Goal: Book appointment/travel/reservation

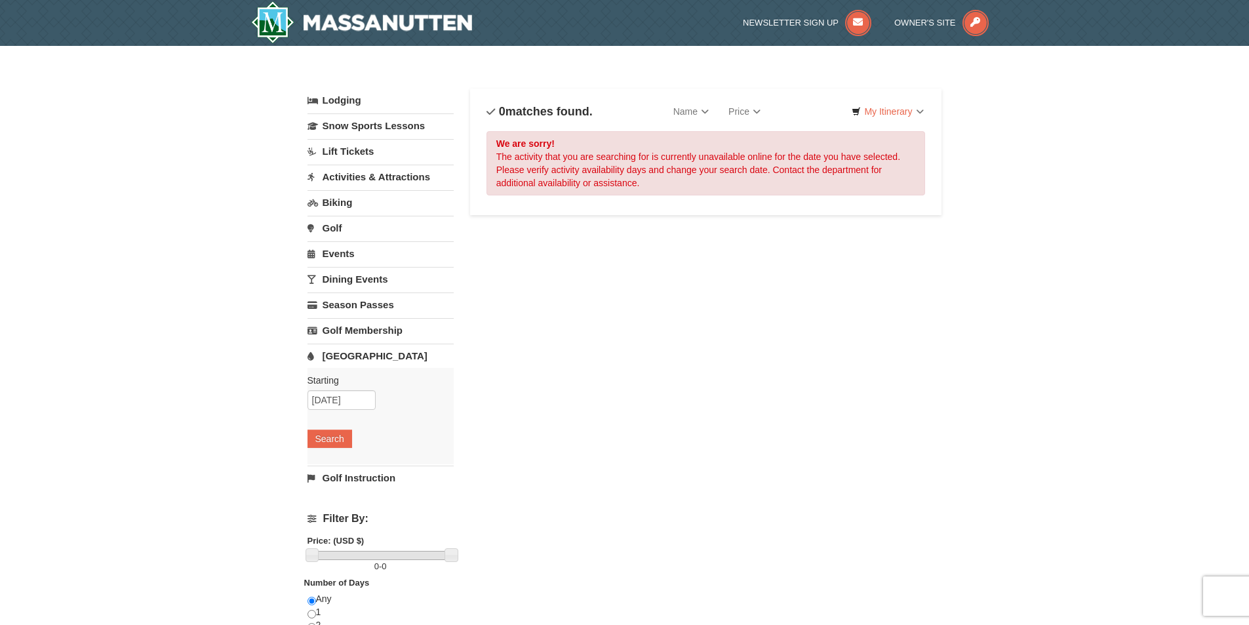
click at [338, 348] on link "[GEOGRAPHIC_DATA]" at bounding box center [381, 356] width 146 height 24
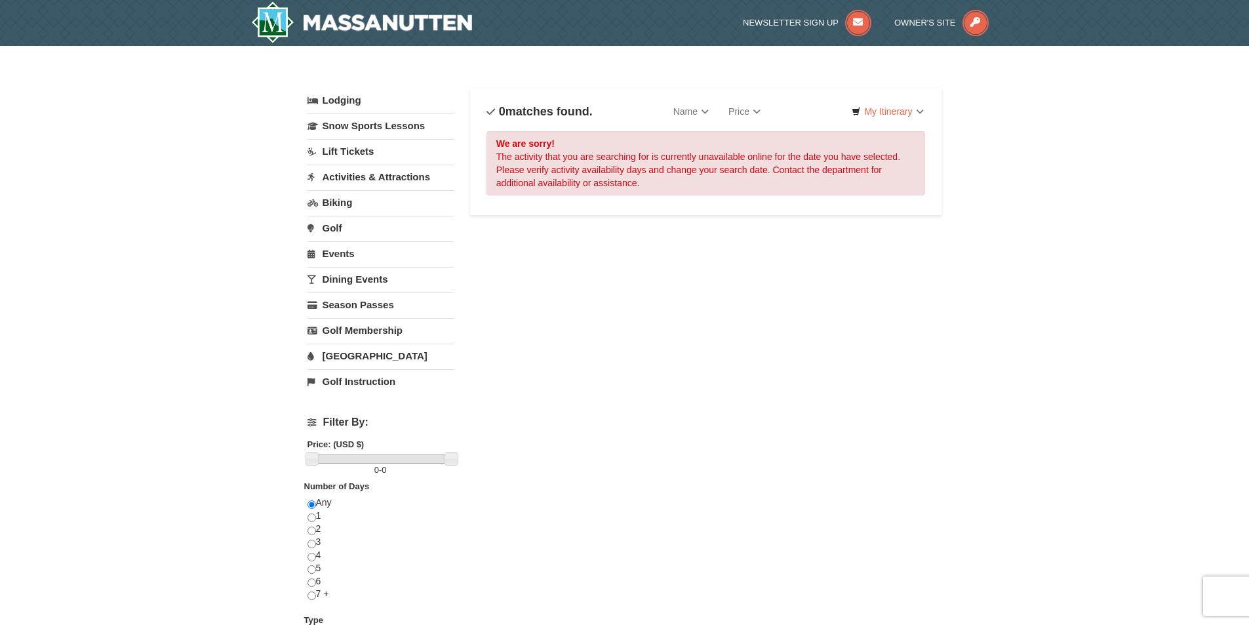
click at [358, 355] on link "[GEOGRAPHIC_DATA]" at bounding box center [381, 356] width 146 height 24
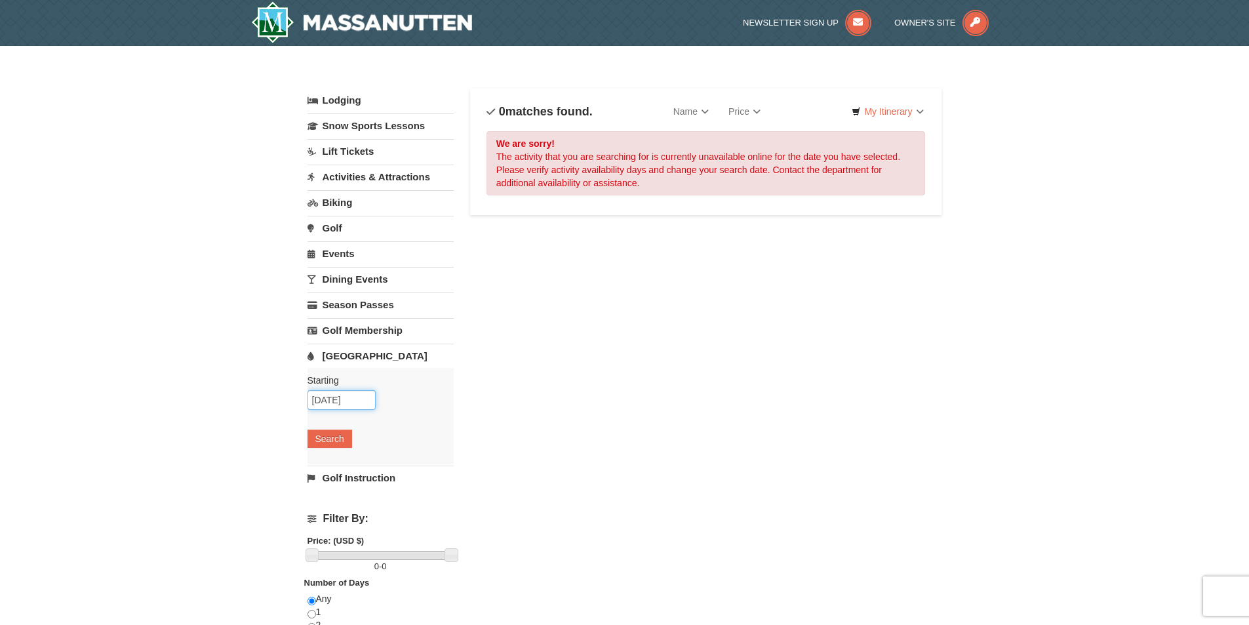
click at [336, 401] on input "09/09/2025" at bounding box center [342, 400] width 68 height 20
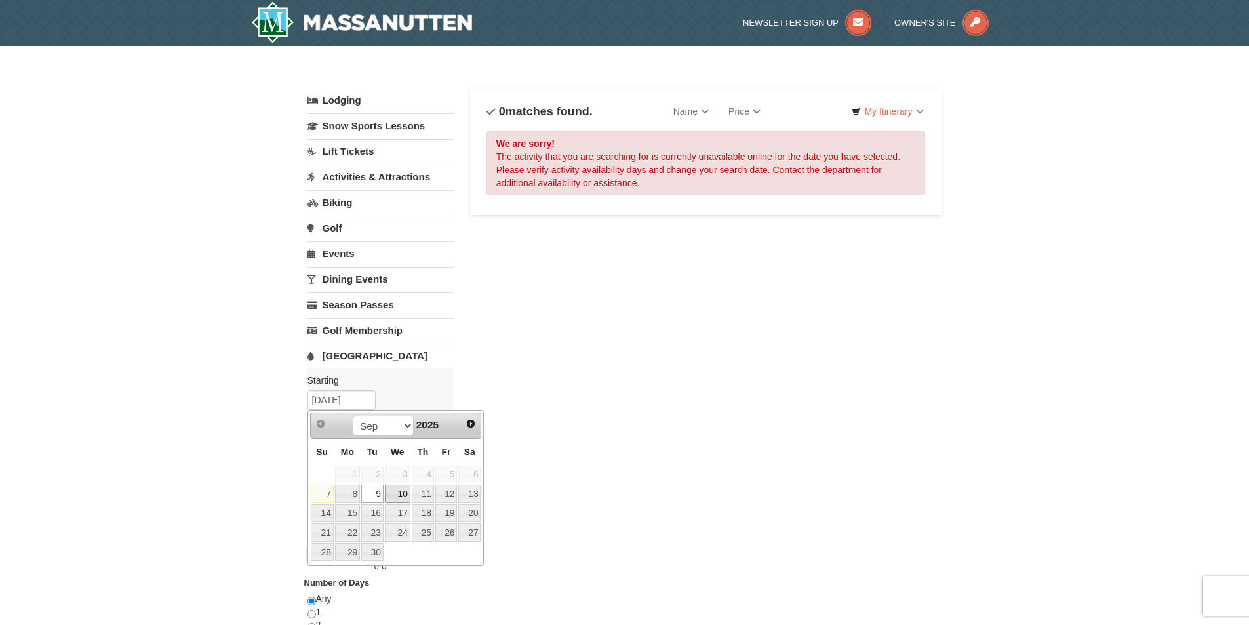
click at [405, 490] on link "10" at bounding box center [398, 494] width 26 height 18
type input "[DATE]"
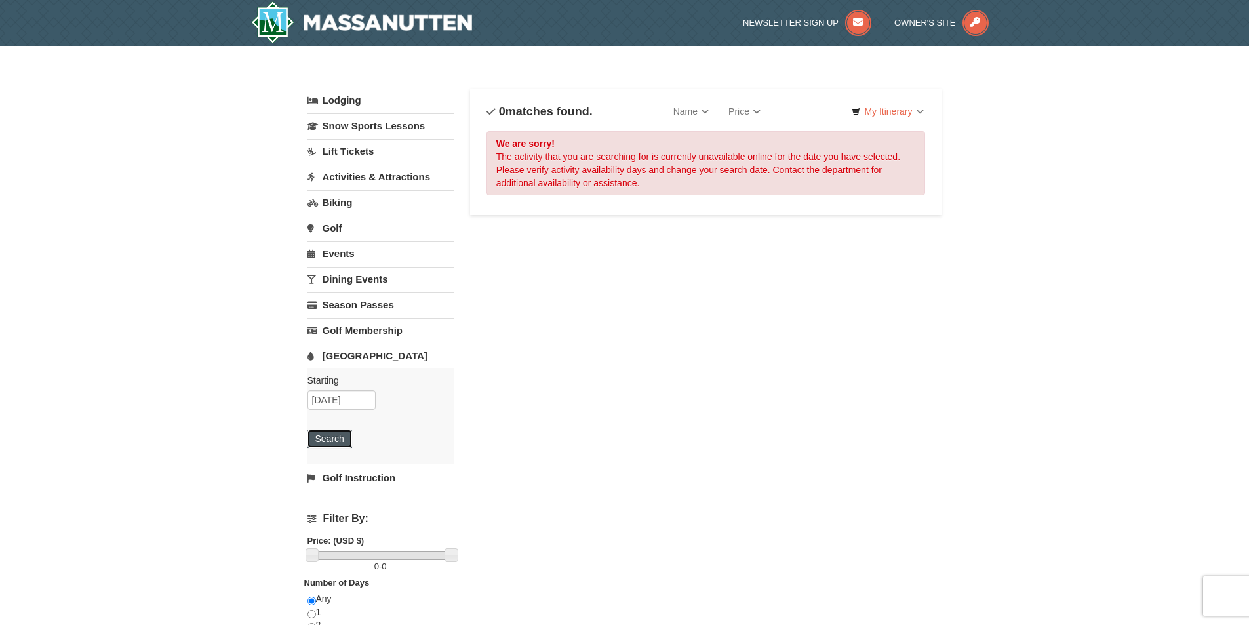
click at [324, 439] on button "Search" at bounding box center [330, 439] width 45 height 18
